Goal: Task Accomplishment & Management: Use online tool/utility

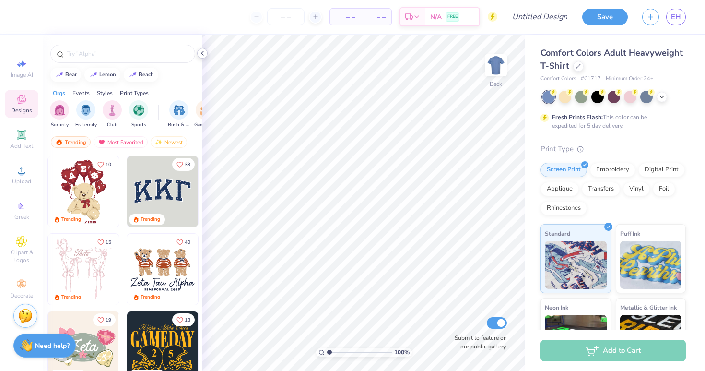
click at [202, 51] on icon at bounding box center [203, 53] width 8 height 8
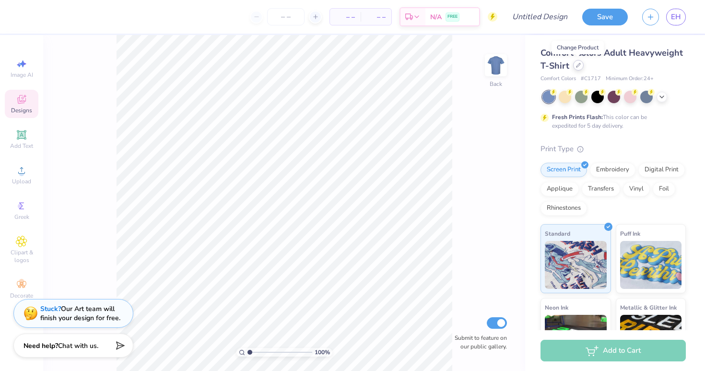
click at [580, 69] on div at bounding box center [578, 65] width 11 height 11
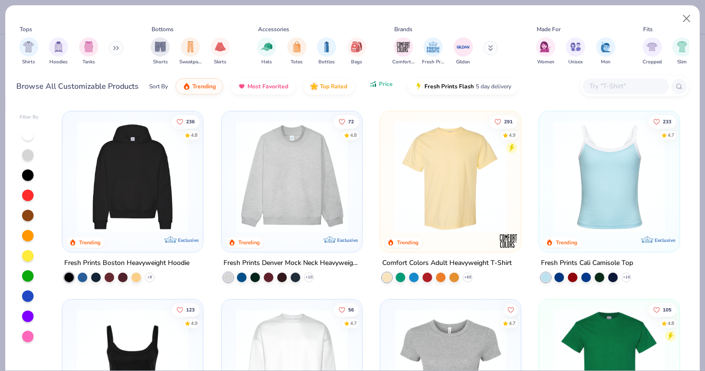
click at [369, 89] on button "Price" at bounding box center [381, 84] width 38 height 16
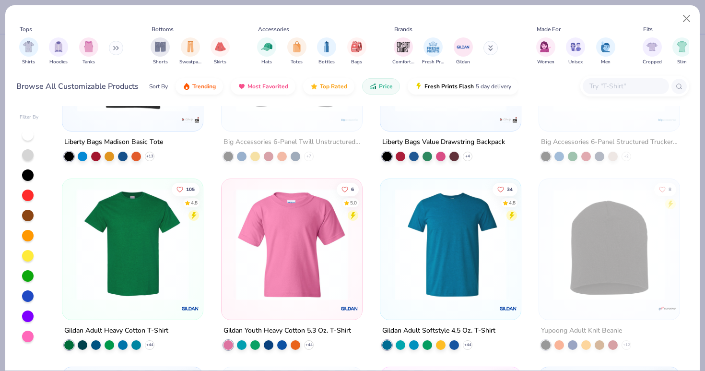
scroll to position [307, 0]
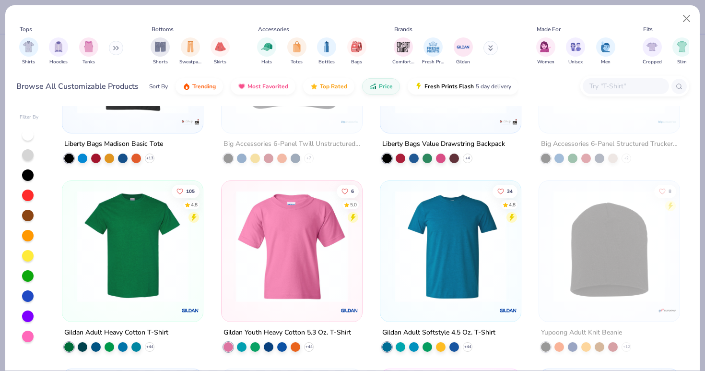
click at [136, 239] on img at bounding box center [132, 246] width 121 height 112
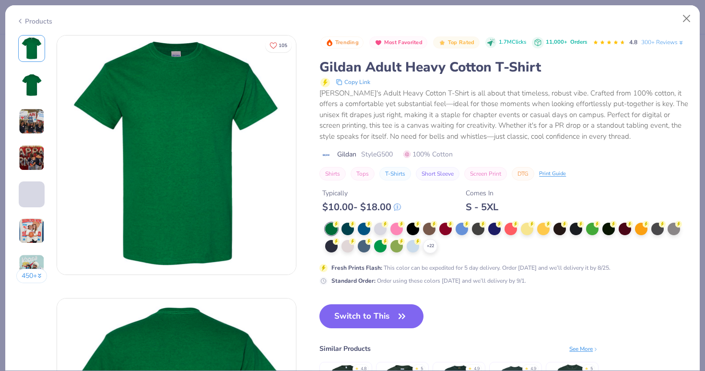
click at [26, 128] on img at bounding box center [32, 121] width 26 height 26
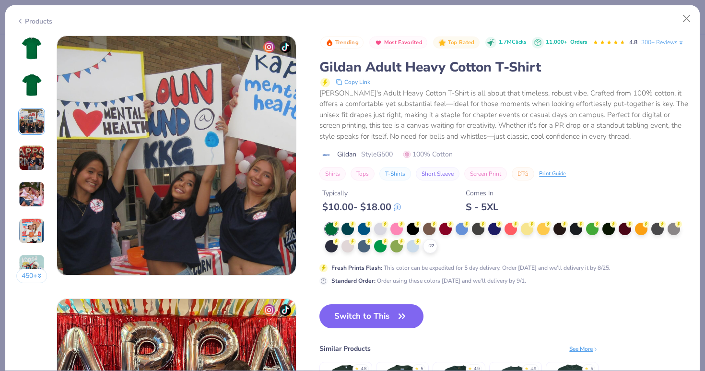
scroll to position [526, 0]
click at [37, 38] on img at bounding box center [31, 48] width 23 height 23
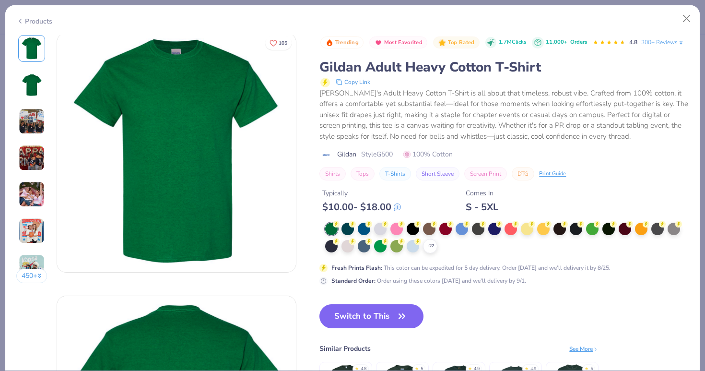
scroll to position [0, 0]
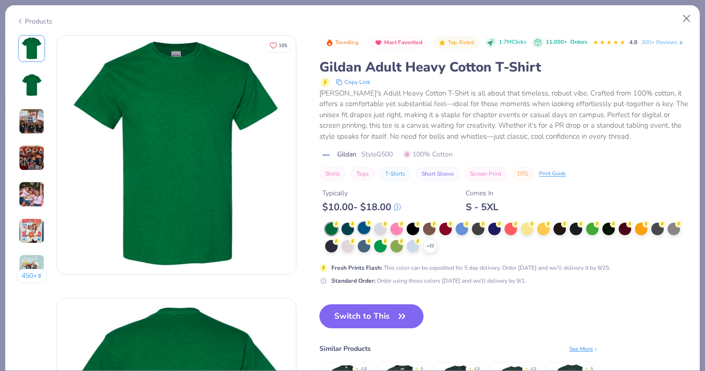
click at [360, 230] on div at bounding box center [364, 228] width 12 height 12
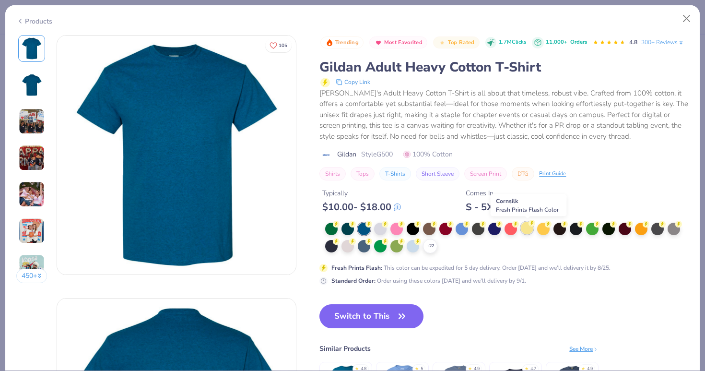
click at [528, 233] on div at bounding box center [527, 228] width 12 height 12
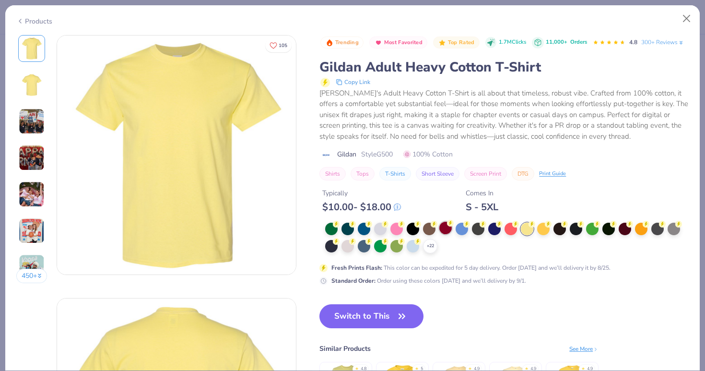
click at [452, 227] on div at bounding box center [446, 228] width 12 height 12
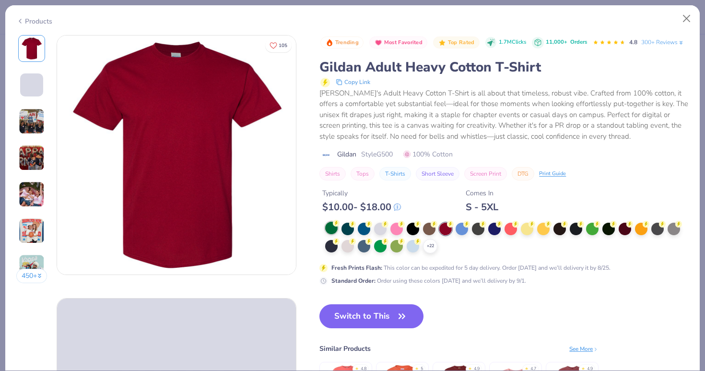
click at [328, 229] on div at bounding box center [331, 228] width 12 height 12
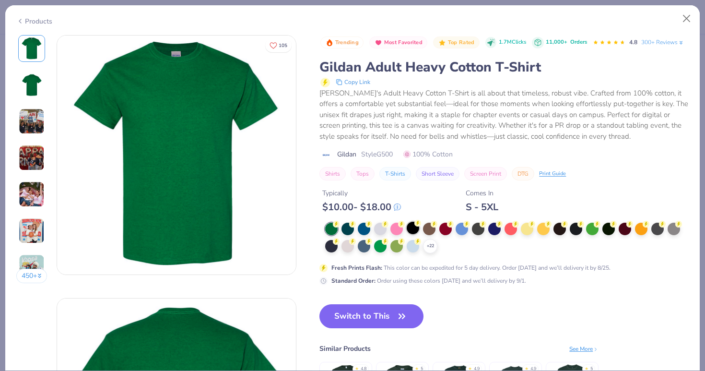
click at [412, 228] on div at bounding box center [413, 228] width 12 height 12
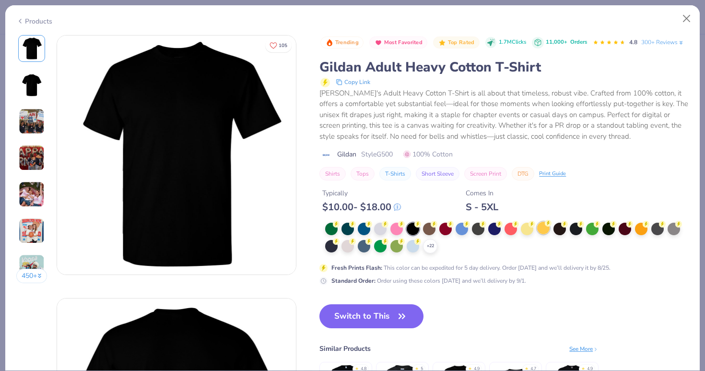
click at [542, 230] on div at bounding box center [543, 228] width 12 height 12
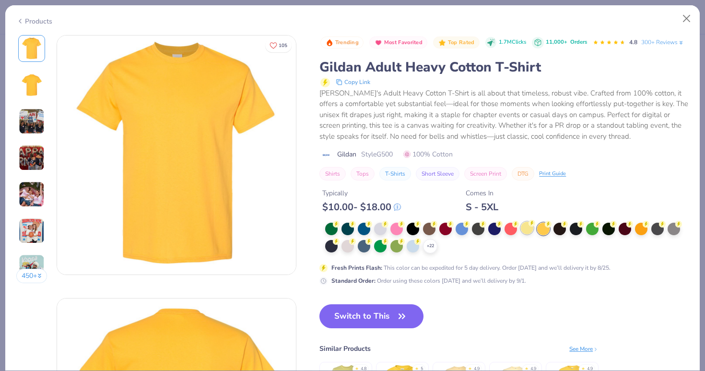
click at [526, 233] on div at bounding box center [527, 228] width 12 height 12
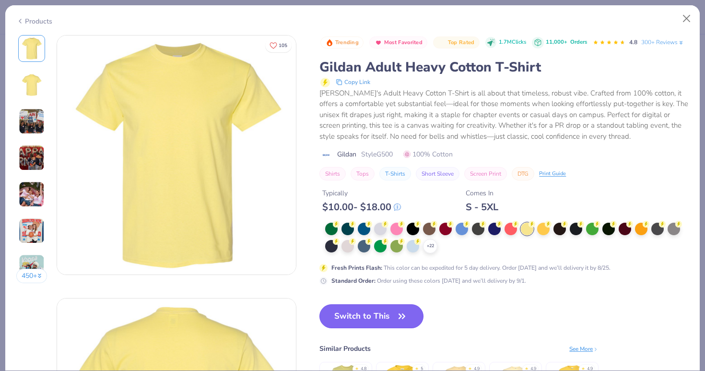
click at [373, 316] on button "Switch to This" at bounding box center [372, 316] width 104 height 24
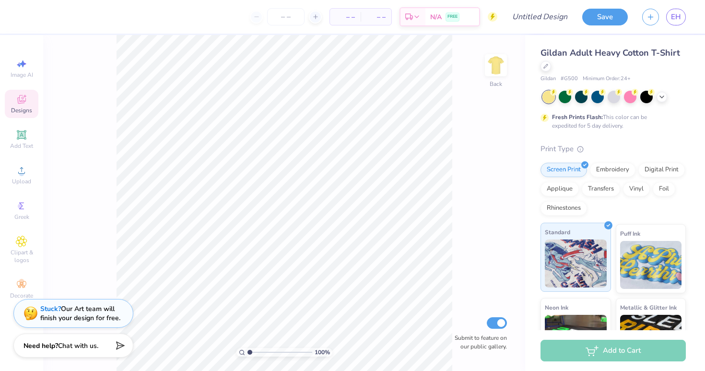
scroll to position [24, 0]
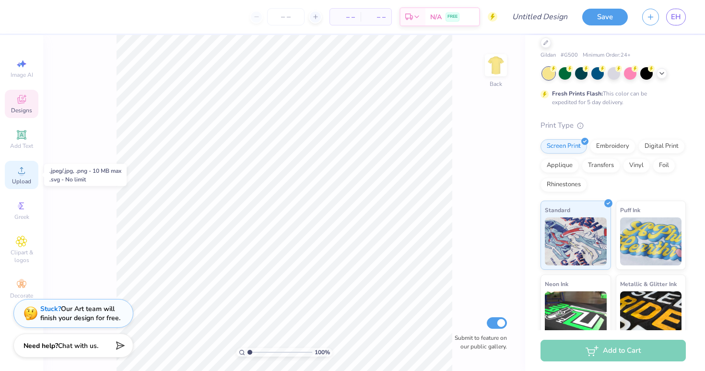
click at [18, 176] on icon at bounding box center [22, 171] width 12 height 12
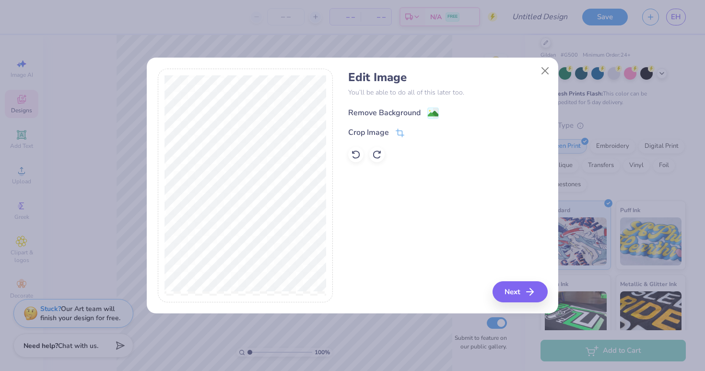
click at [384, 114] on div "Remove Background" at bounding box center [384, 113] width 72 height 12
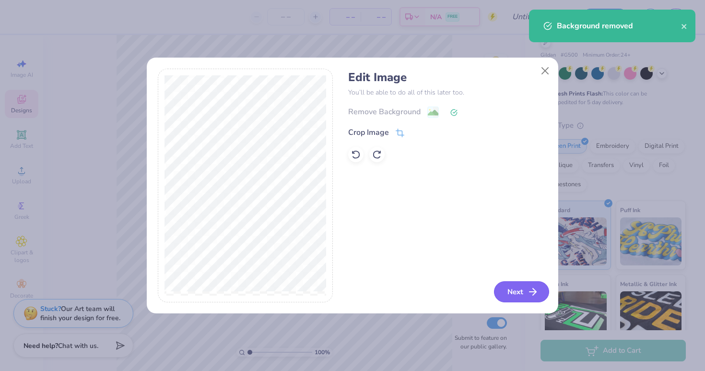
click at [533, 294] on icon "button" at bounding box center [533, 292] width 12 height 12
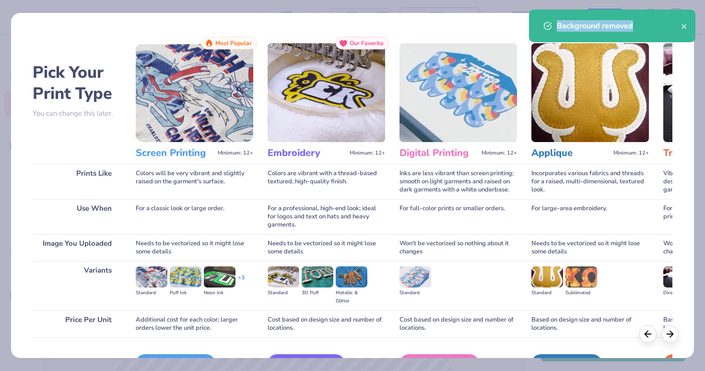
drag, startPoint x: 637, startPoint y: 26, endPoint x: 666, endPoint y: -3, distance: 40.7
click at [666, 0] on html "– – Per Item – – Total Est. Delivery N/A FREE Design Title Save EH Image AI Des…" at bounding box center [352, 185] width 705 height 371
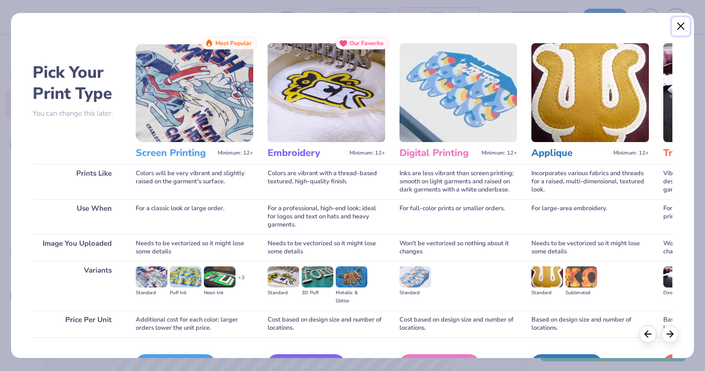
click at [681, 28] on button "Close" at bounding box center [681, 26] width 18 height 18
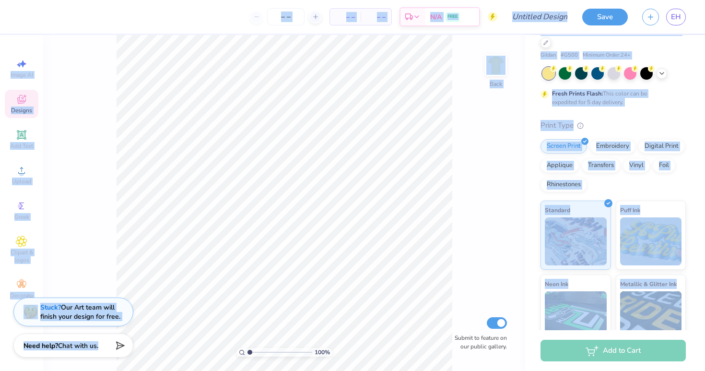
click at [103, 299] on div "Stuck? Our Art team will finish your design for free." at bounding box center [73, 312] width 120 height 29
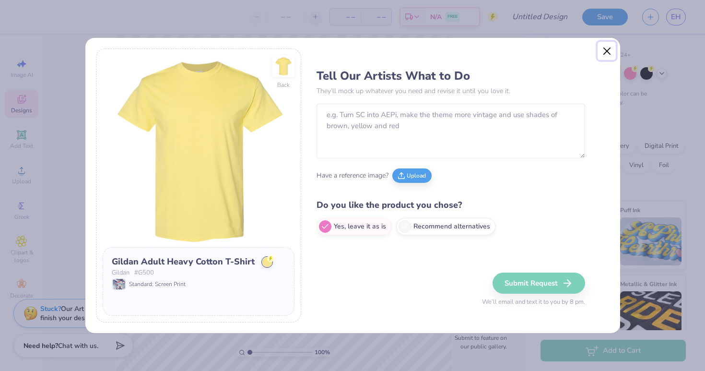
click at [612, 48] on button "Close" at bounding box center [607, 51] width 18 height 18
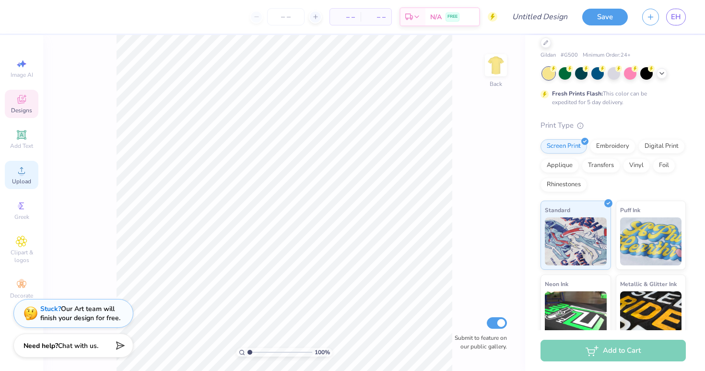
click at [23, 176] on icon at bounding box center [22, 171] width 12 height 12
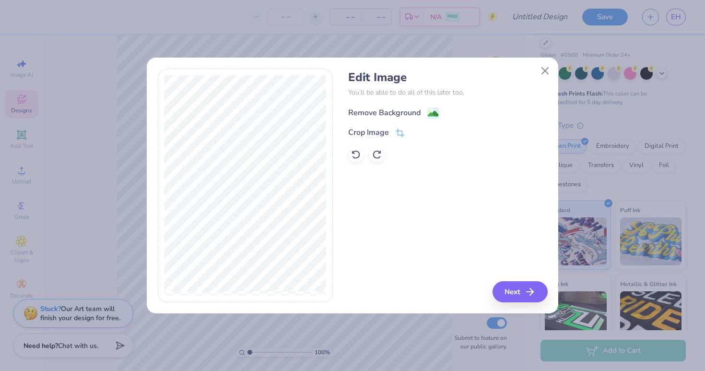
click at [358, 112] on div "Remove Background" at bounding box center [384, 113] width 72 height 12
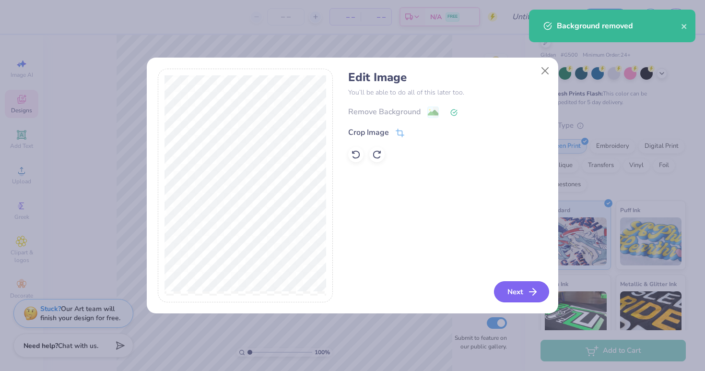
click at [528, 292] on icon "button" at bounding box center [533, 292] width 12 height 12
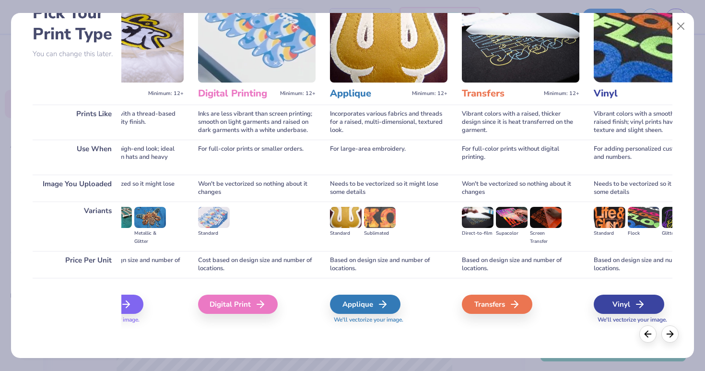
scroll to position [0, 0]
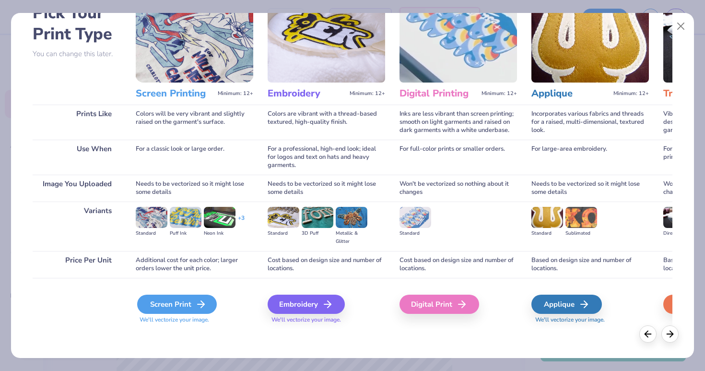
click at [177, 309] on div "Screen Print" at bounding box center [177, 304] width 80 height 19
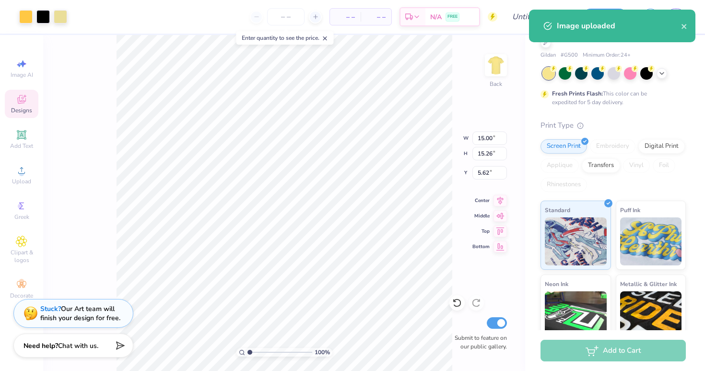
type input "8.17"
type input "8.31"
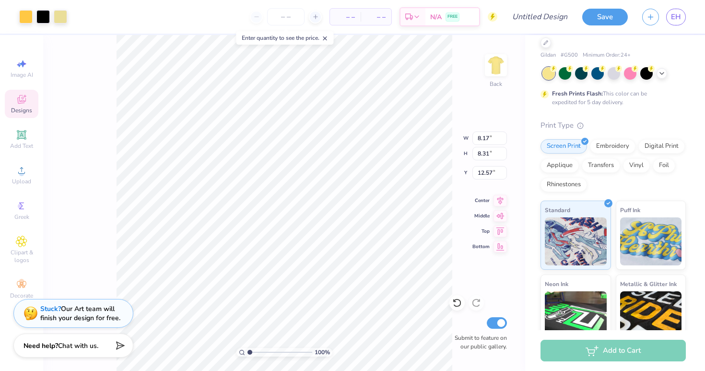
type input "1.57"
type input "4.14"
type input "4.22"
type input "3.80"
type input "4.39"
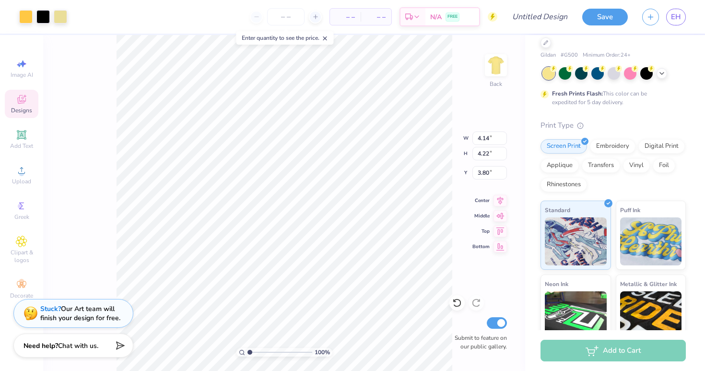
type input "4.46"
type input "3.55"
click at [499, 69] on img at bounding box center [496, 65] width 38 height 38
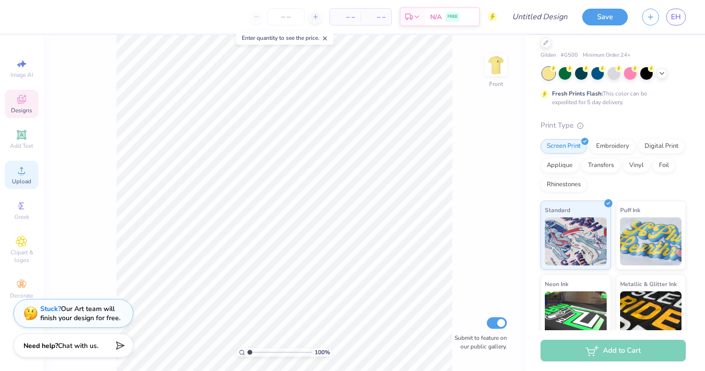
click at [18, 171] on icon at bounding box center [22, 171] width 12 height 12
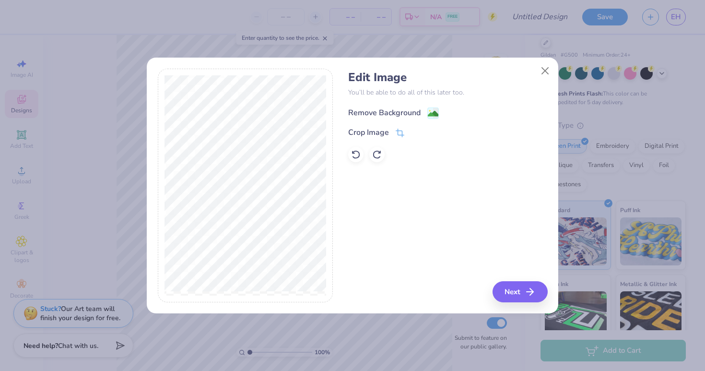
click at [372, 111] on div "Remove Background" at bounding box center [384, 113] width 72 height 12
click at [383, 130] on div "Crop Image" at bounding box center [368, 134] width 41 height 12
click at [392, 110] on div "Remove Background Crop Image" at bounding box center [447, 134] width 199 height 56
click at [472, 275] on div "Edit Image You’ll be able to do all of this later too. Remove Background Crop I…" at bounding box center [447, 186] width 199 height 234
click at [521, 274] on div "Edit Image You’ll be able to do all of this later too. Remove Background Crop I…" at bounding box center [447, 186] width 199 height 234
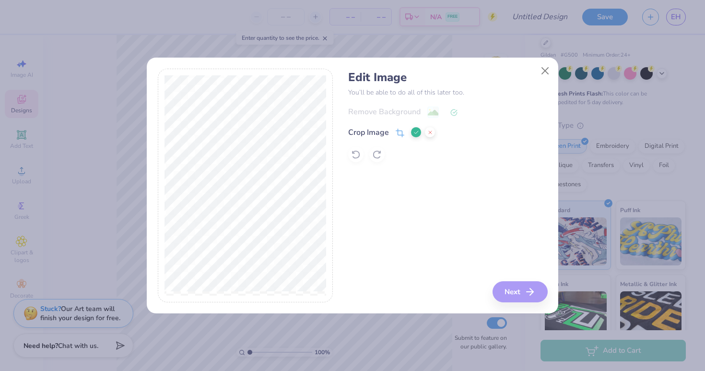
click at [360, 152] on div "Remove Background Crop Image" at bounding box center [447, 134] width 199 height 56
click at [429, 133] on icon at bounding box center [431, 133] width 6 height 6
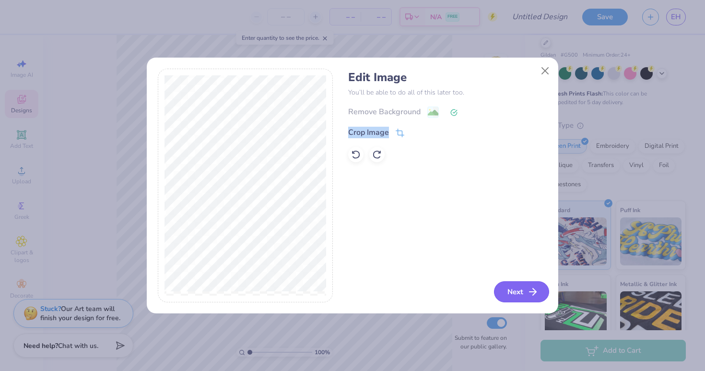
click at [510, 287] on button "Next" at bounding box center [521, 291] width 55 height 21
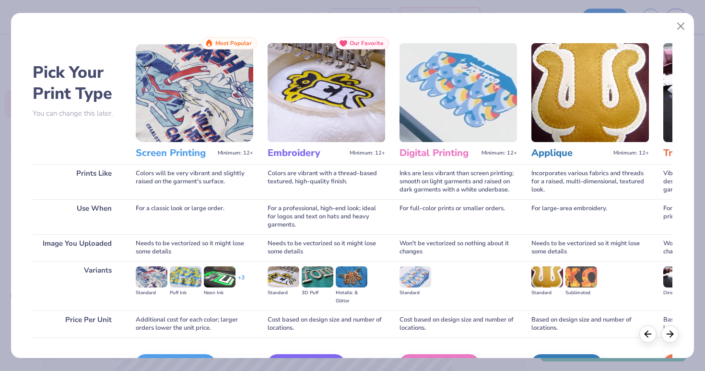
scroll to position [60, 0]
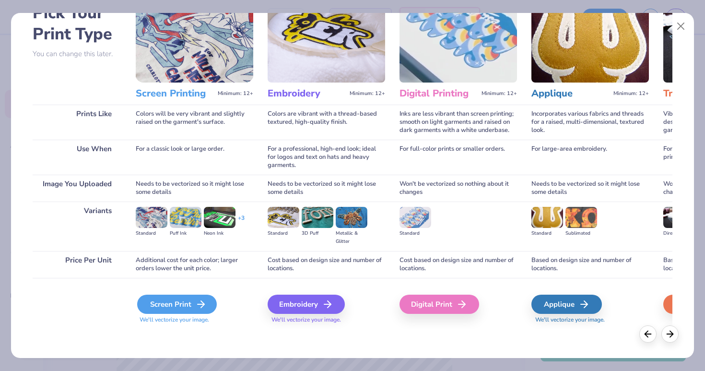
click at [162, 311] on div "Screen Print" at bounding box center [177, 304] width 80 height 19
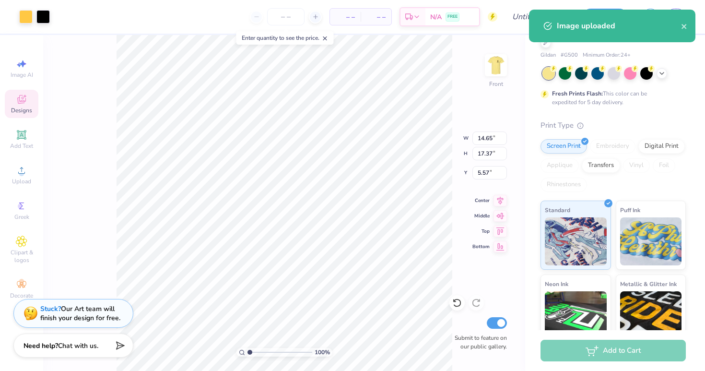
type input "11.48"
type input "13.61"
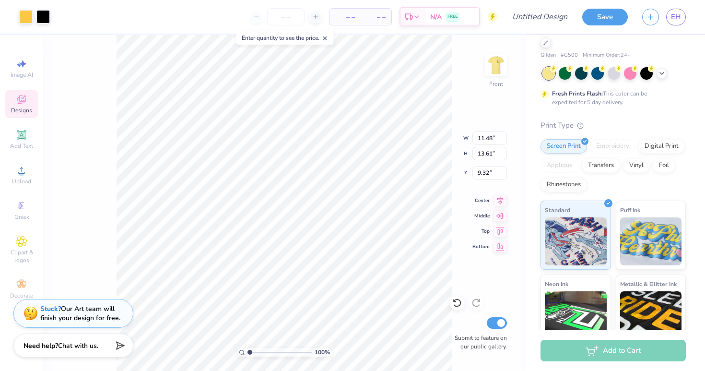
type input "5.86"
click at [501, 60] on img at bounding box center [496, 65] width 38 height 38
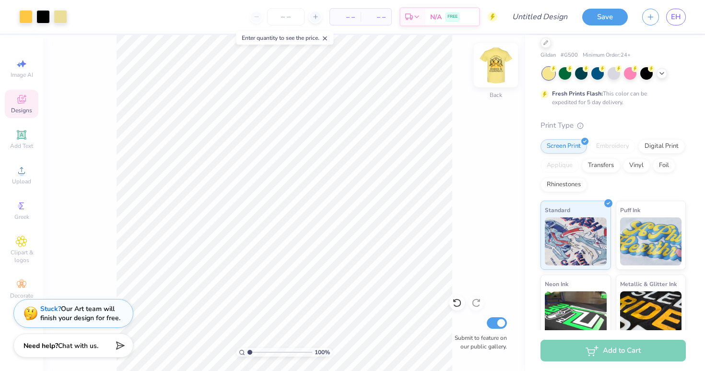
click at [501, 62] on img at bounding box center [496, 65] width 38 height 38
click at [501, 63] on img at bounding box center [496, 65] width 38 height 38
click at [502, 64] on img at bounding box center [496, 65] width 38 height 38
click at [502, 65] on img at bounding box center [496, 65] width 38 height 38
click at [502, 68] on img at bounding box center [496, 65] width 38 height 38
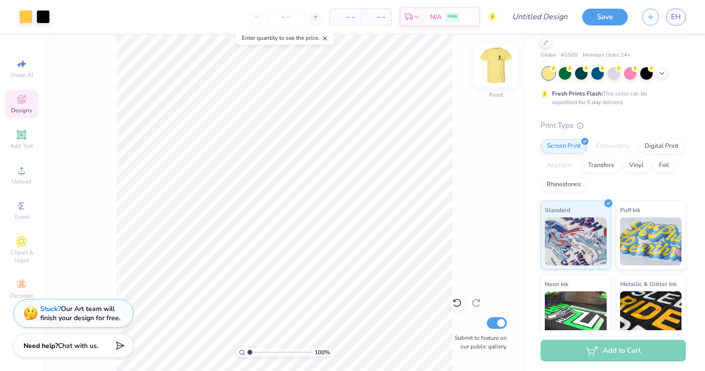
click at [503, 68] on img at bounding box center [496, 65] width 38 height 38
click at [506, 65] on img at bounding box center [496, 65] width 38 height 38
click at [506, 65] on img at bounding box center [496, 65] width 19 height 19
click at [617, 74] on div at bounding box center [614, 72] width 12 height 12
click at [499, 68] on img at bounding box center [496, 65] width 38 height 38
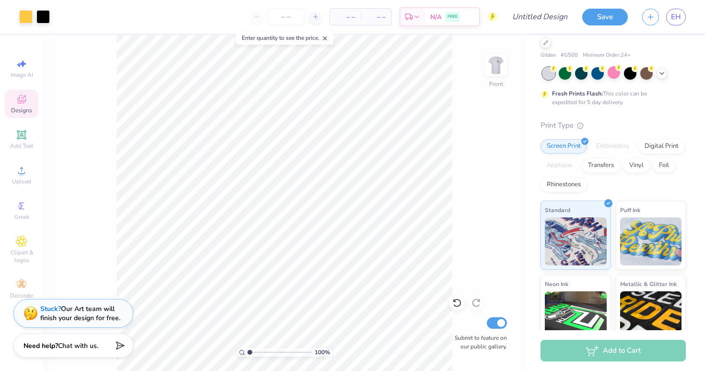
click at [499, 68] on img at bounding box center [496, 65] width 19 height 19
type input "7.57"
type input "9.33"
type input "9.49"
type input "4.48"
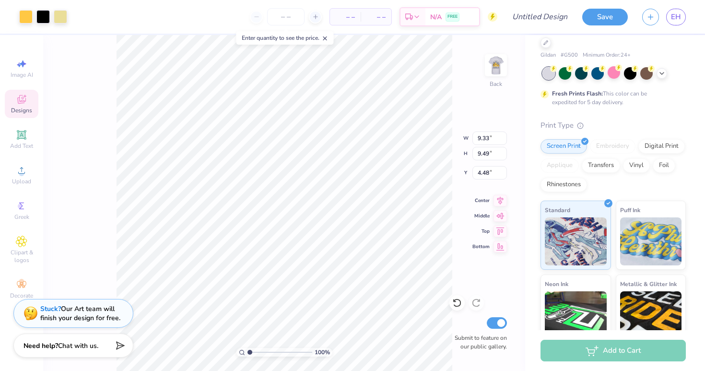
type input "5.23"
type input "5.24"
type input "9.72"
type input "9.88"
type input "4.88"
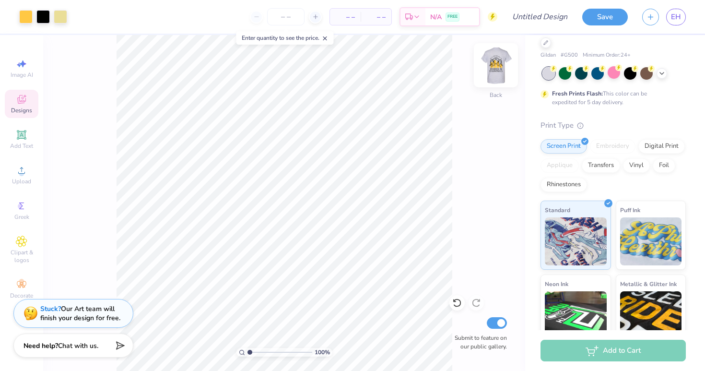
click at [496, 60] on img at bounding box center [496, 65] width 38 height 38
click at [496, 60] on img at bounding box center [496, 65] width 19 height 19
click at [496, 61] on img at bounding box center [496, 65] width 38 height 38
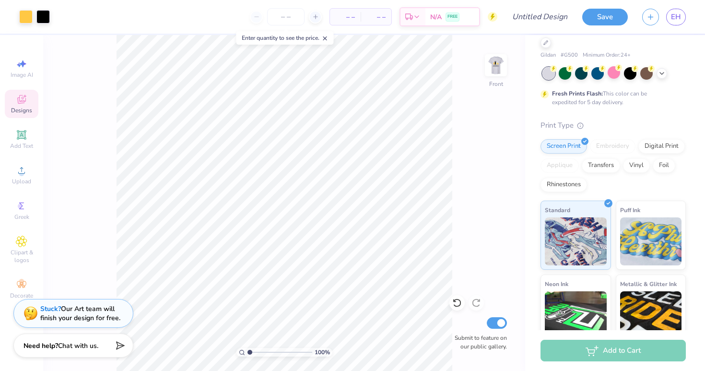
click at [496, 61] on img at bounding box center [496, 65] width 19 height 19
click at [495, 60] on img at bounding box center [496, 65] width 38 height 38
click at [495, 60] on img at bounding box center [496, 65] width 19 height 19
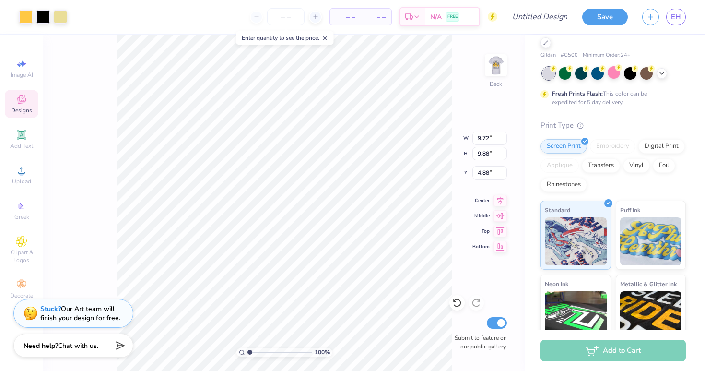
type input "10.13"
type input "10.31"
type input "4.69"
click at [496, 60] on img at bounding box center [496, 65] width 38 height 38
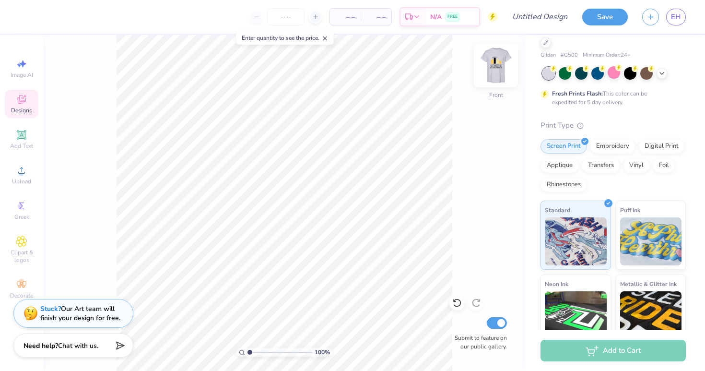
click at [499, 63] on img at bounding box center [496, 65] width 38 height 38
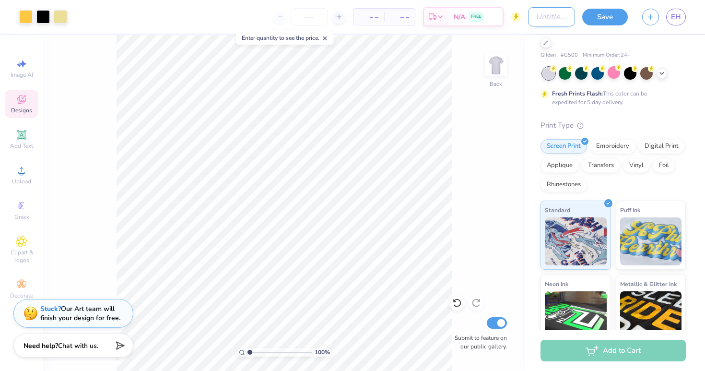
click at [530, 18] on input "Design Title" at bounding box center [551, 16] width 47 height 19
type input "b/uwe"
click at [622, 12] on button "Save" at bounding box center [606, 15] width 46 height 17
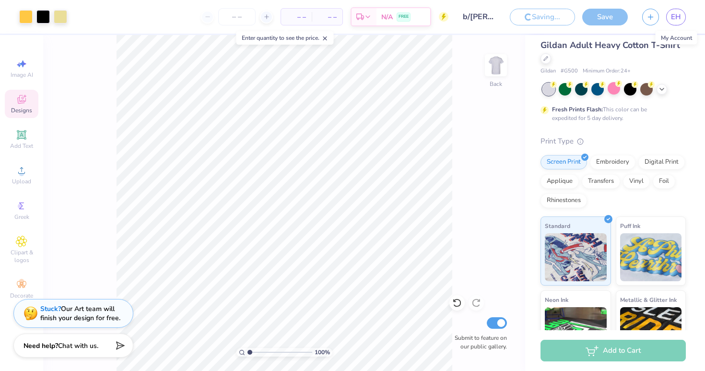
scroll to position [39, 0]
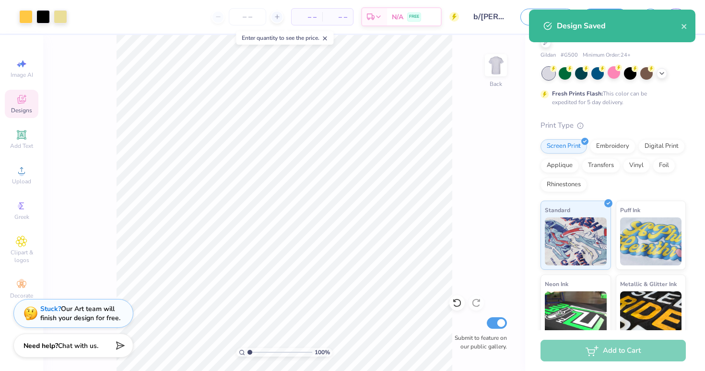
click at [688, 23] on div "Design Saved" at bounding box center [612, 26] width 167 height 33
click at [680, 22] on div "Design Saved" at bounding box center [619, 26] width 124 height 12
click at [681, 26] on icon "close" at bounding box center [684, 27] width 7 height 8
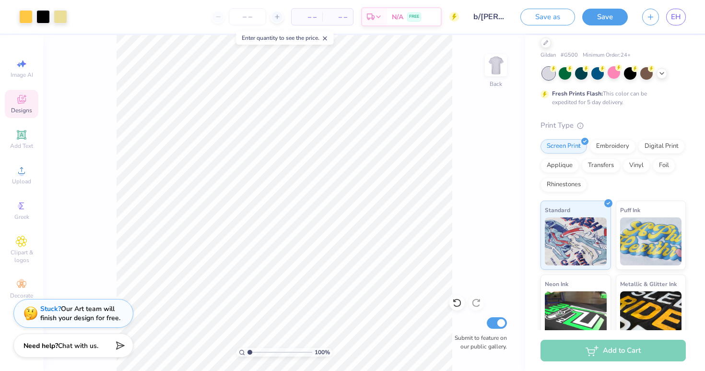
click at [672, 21] on div "Art colors – – Per Item – – Total Est. Delivery N/A FREE Design Title b/uwe Sav…" at bounding box center [352, 185] width 705 height 371
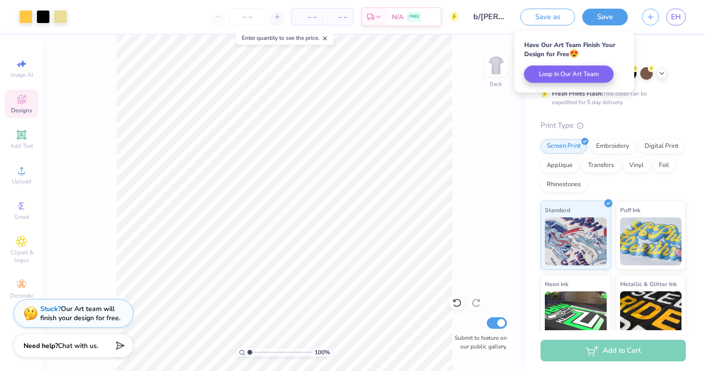
click at [672, 26] on div "Save as Save EH" at bounding box center [613, 17] width 185 height 34
click at [676, 19] on span "EH" at bounding box center [676, 17] width 10 height 11
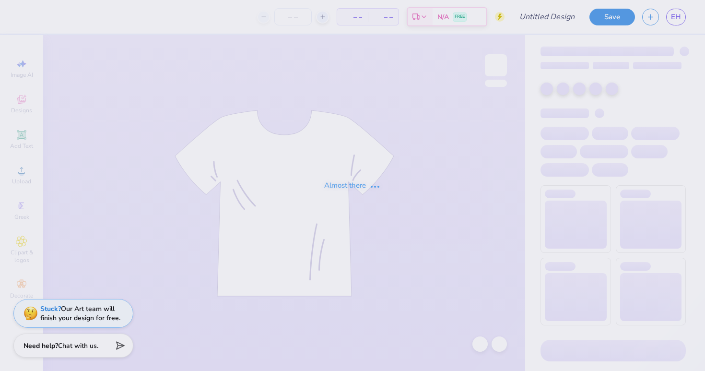
type input "a/uwe"
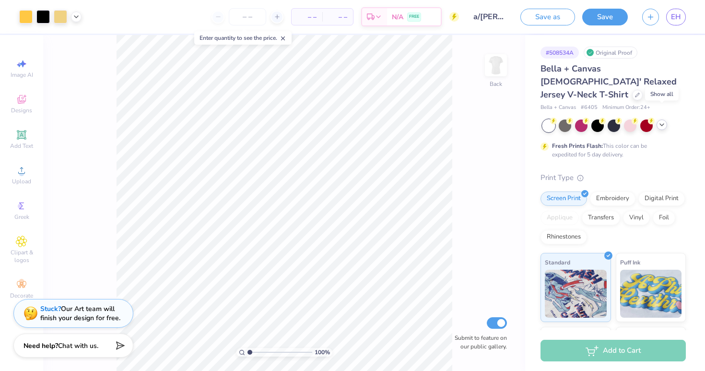
click at [661, 119] on div at bounding box center [662, 124] width 11 height 11
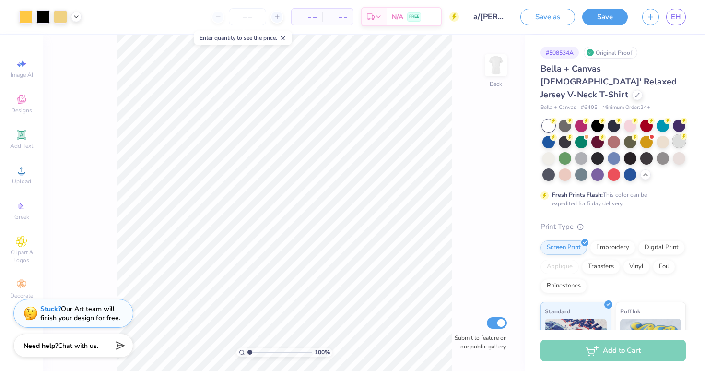
click at [674, 135] on div at bounding box center [679, 141] width 12 height 12
click at [545, 151] on div at bounding box center [549, 157] width 12 height 12
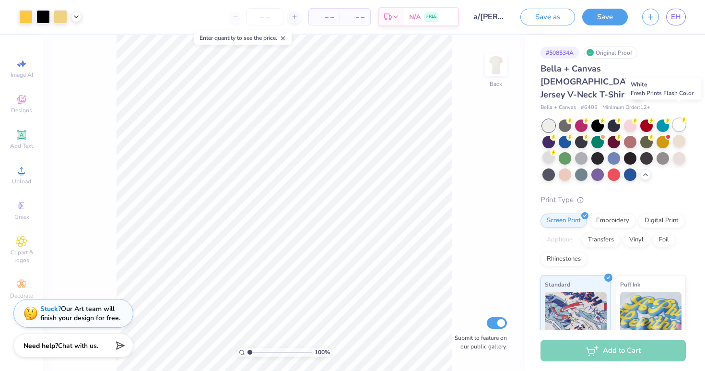
click at [680, 119] on div at bounding box center [679, 125] width 12 height 12
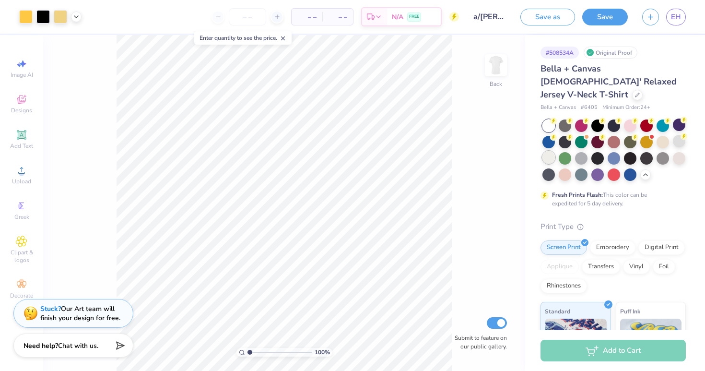
click at [551, 151] on div at bounding box center [549, 157] width 12 height 12
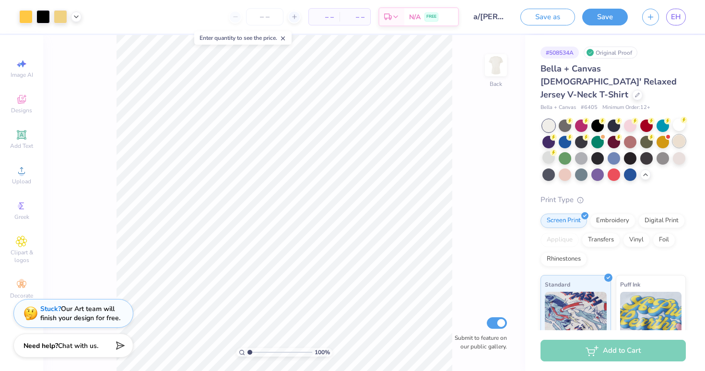
click at [679, 135] on div at bounding box center [679, 141] width 12 height 12
click at [664, 135] on div at bounding box center [663, 141] width 12 height 12
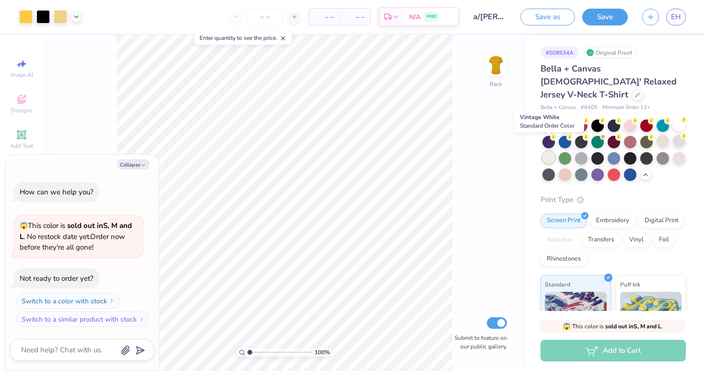
click at [552, 151] on div at bounding box center [549, 157] width 12 height 12
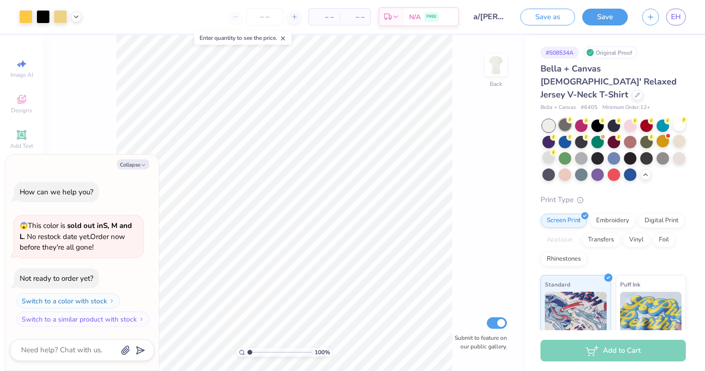
click at [563, 119] on div at bounding box center [565, 125] width 12 height 12
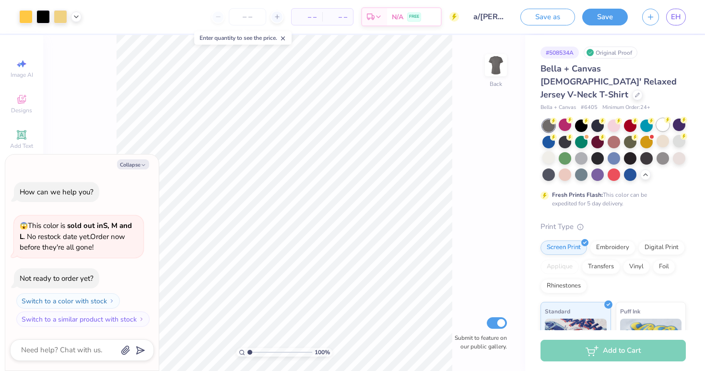
click at [666, 119] on div at bounding box center [663, 125] width 12 height 12
click at [680, 135] on div at bounding box center [679, 141] width 12 height 12
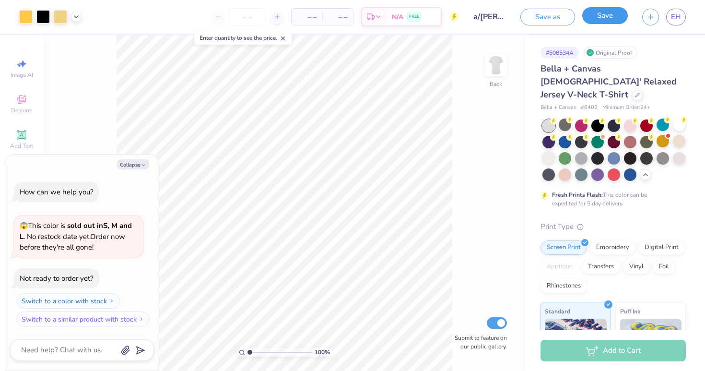
click at [618, 21] on button "Save" at bounding box center [606, 15] width 46 height 17
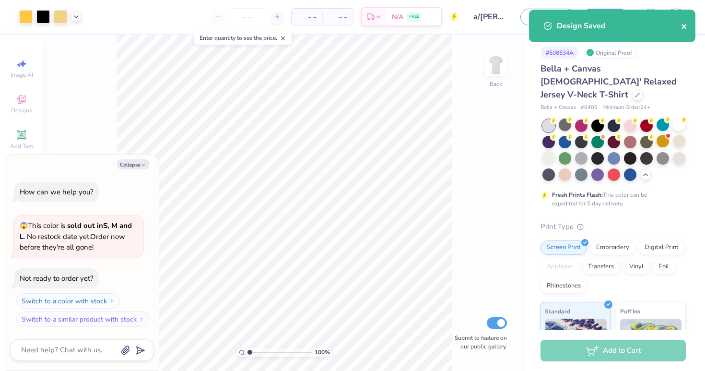
click at [683, 25] on icon "close" at bounding box center [684, 26] width 5 height 5
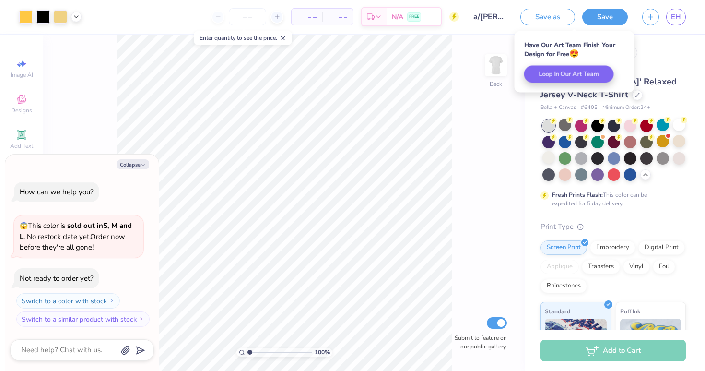
type textarea "x"
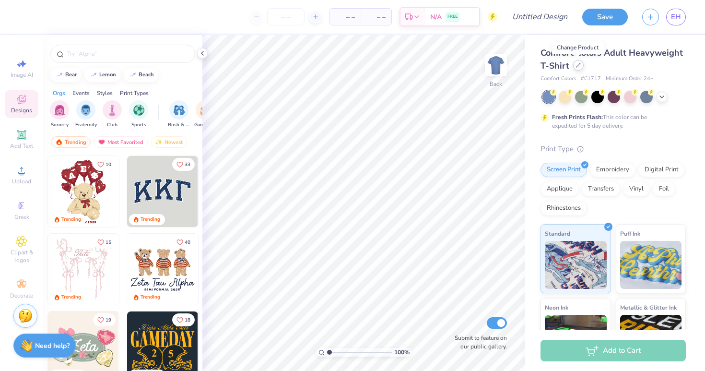
click at [580, 66] on icon at bounding box center [578, 65] width 5 height 5
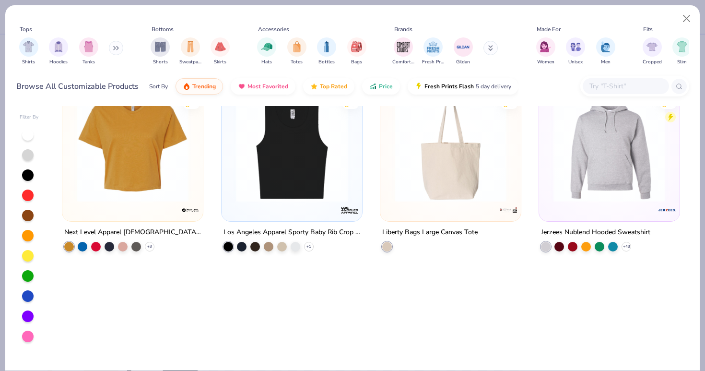
scroll to position [3082, 0]
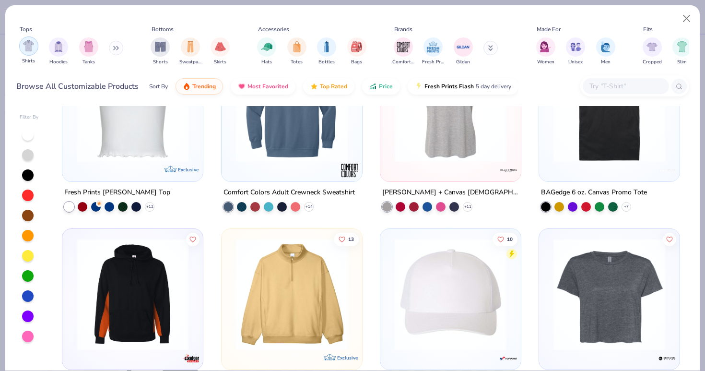
click at [29, 55] on div "filter for Shirts" at bounding box center [28, 45] width 19 height 19
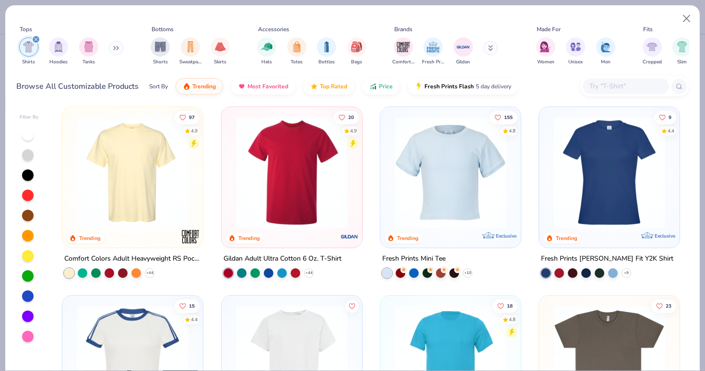
scroll to position [186, 0]
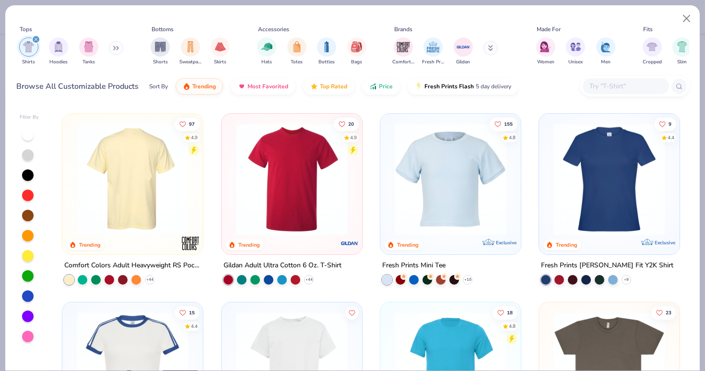
click at [139, 171] on img at bounding box center [132, 179] width 121 height 112
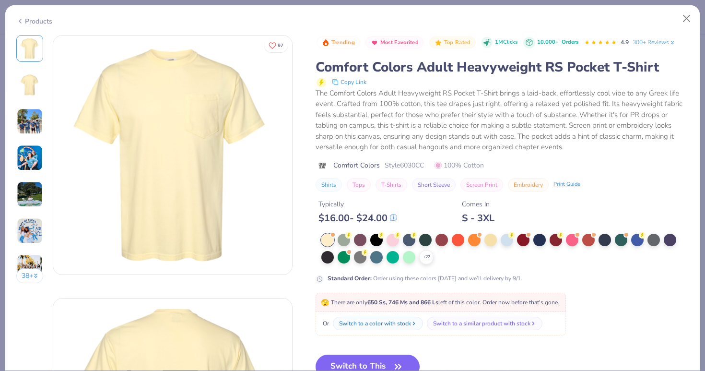
click at [21, 122] on img at bounding box center [30, 121] width 26 height 26
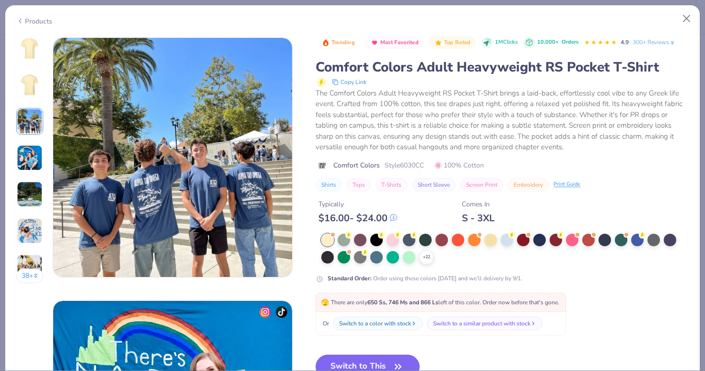
scroll to position [526, 0]
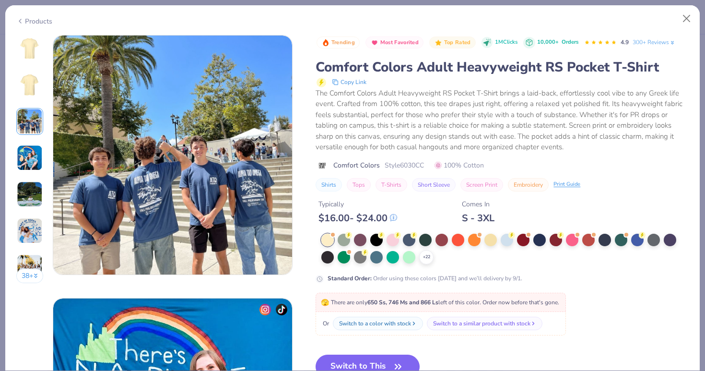
click at [27, 48] on img at bounding box center [29, 48] width 23 height 23
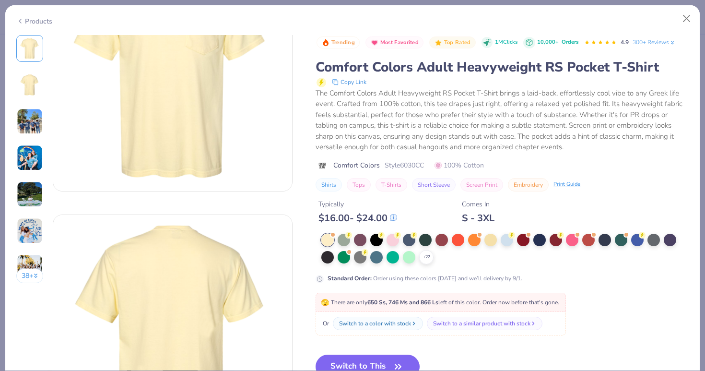
scroll to position [0, 0]
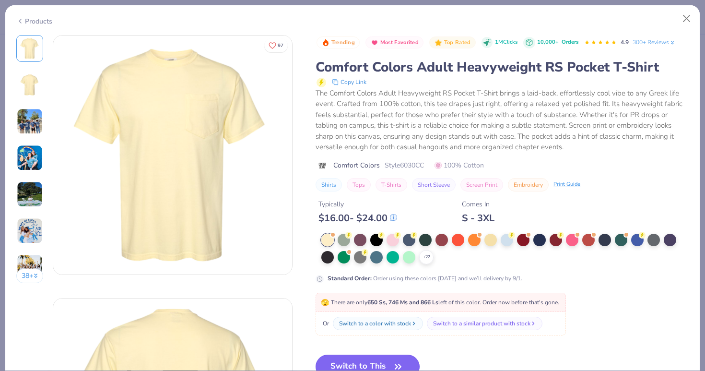
click at [354, 366] on button "Switch to This" at bounding box center [368, 367] width 104 height 24
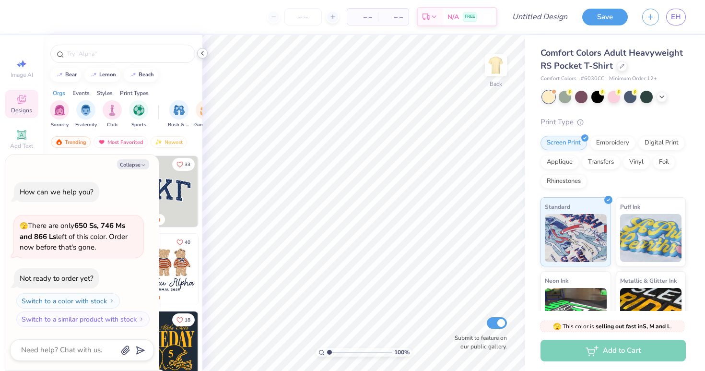
click at [202, 53] on polyline at bounding box center [203, 53] width 2 height 4
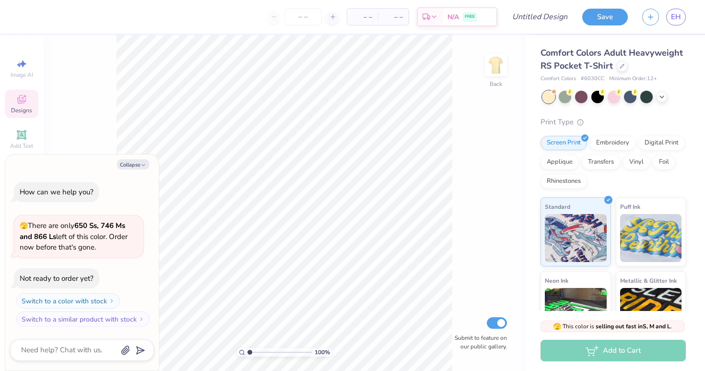
click at [87, 119] on div "100 % Back Submit to feature on our public gallery." at bounding box center [284, 203] width 482 height 336
click at [21, 141] on div "Add Text" at bounding box center [22, 139] width 34 height 28
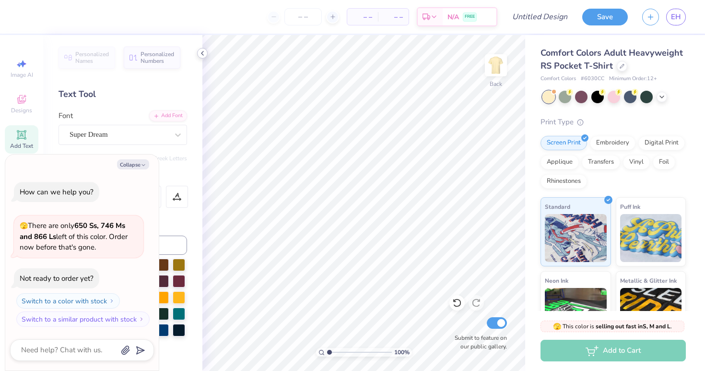
click at [201, 53] on icon at bounding box center [203, 53] width 8 height 8
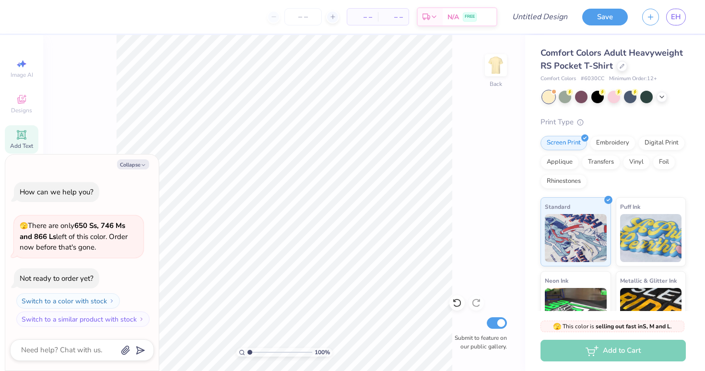
click at [122, 171] on div "Collapse How can we help you? 🫣 There are only 650 Ss, 746 Ms and 866 Ls left o…" at bounding box center [82, 263] width 154 height 216
click at [122, 169] on div "Collapse How can we help you? 🫣 There are only 650 Ss, 746 Ms and 866 Ls left o…" at bounding box center [82, 263] width 154 height 216
click at [122, 167] on button "Collapse" at bounding box center [133, 164] width 32 height 10
type textarea "x"
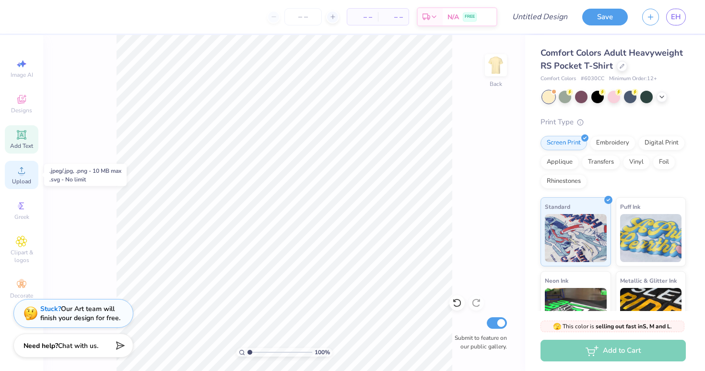
click at [26, 181] on span "Upload" at bounding box center [21, 182] width 19 height 8
click at [19, 140] on icon at bounding box center [22, 135] width 12 height 12
